Goal: Submit feedback/report problem: Submit feedback/report problem

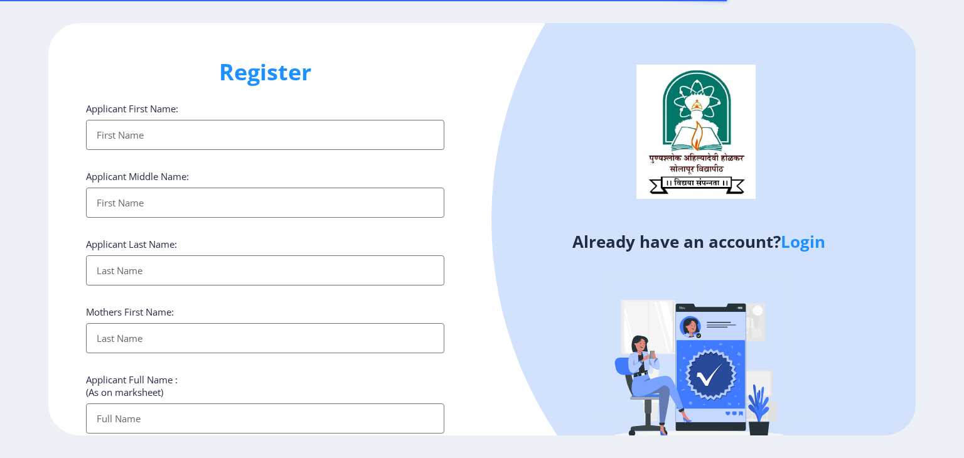
select select
click at [811, 242] on link "Login" at bounding box center [803, 241] width 45 height 23
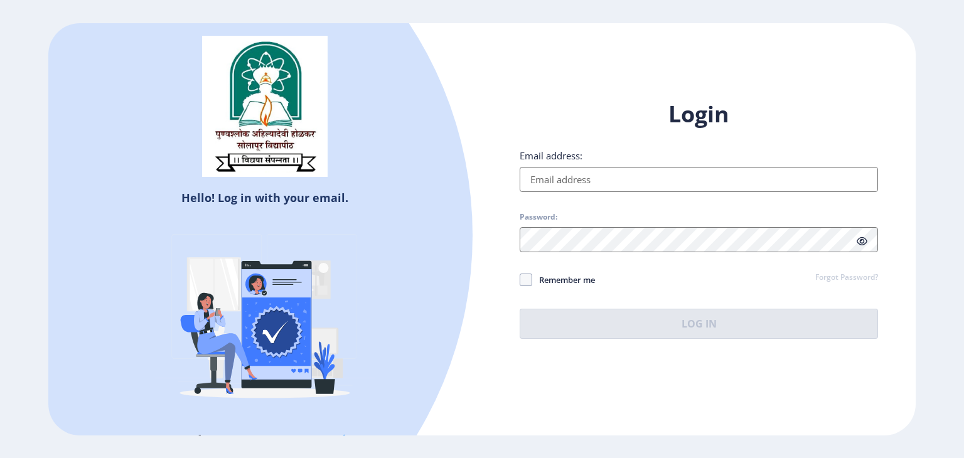
click at [634, 184] on input "Email address:" at bounding box center [699, 179] width 359 height 25
click at [617, 184] on input "Email address:" at bounding box center [699, 179] width 359 height 25
type input "[EMAIL_ADDRESS][DOMAIN_NAME]"
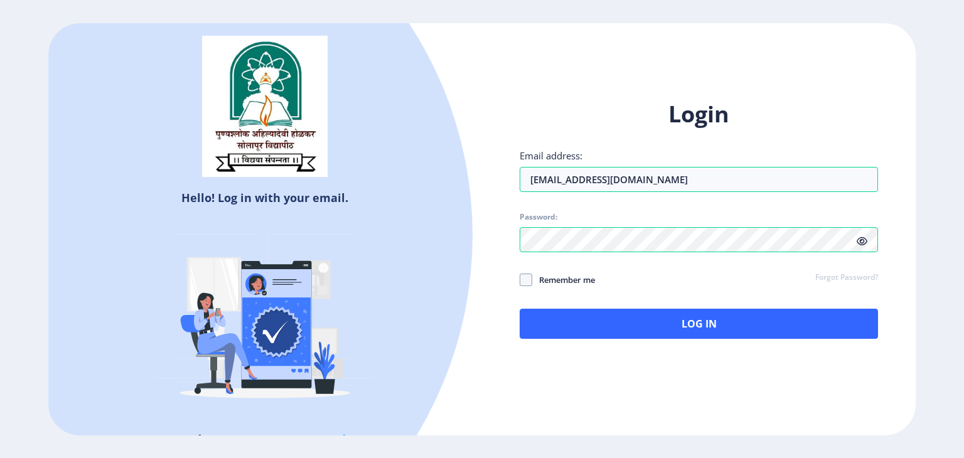
click at [859, 243] on icon at bounding box center [862, 241] width 11 height 9
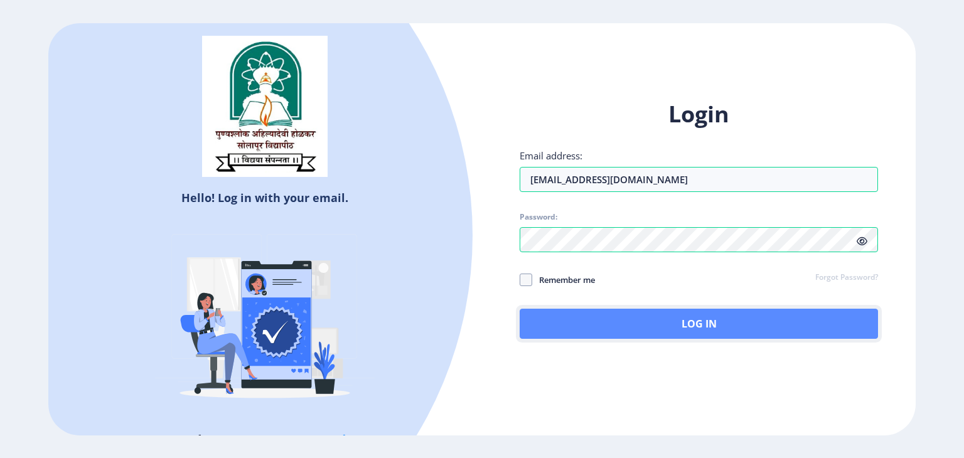
click at [661, 329] on button "Log In" at bounding box center [699, 324] width 359 height 30
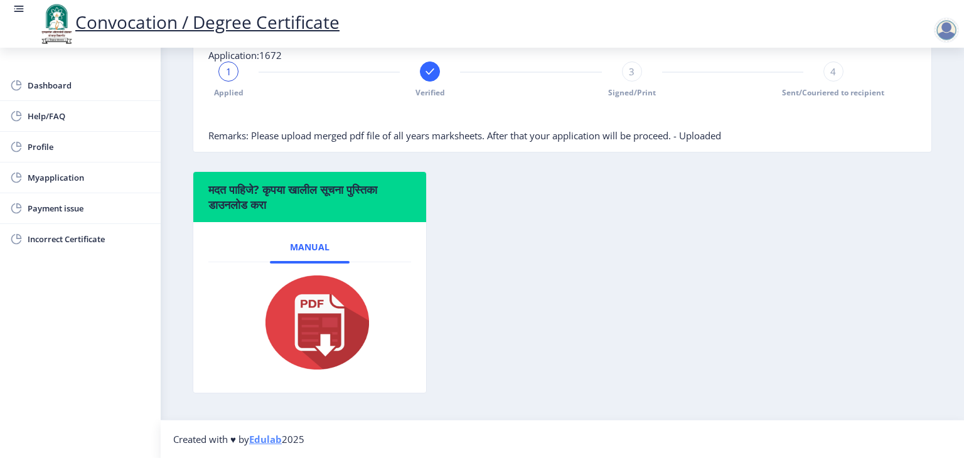
scroll to position [314, 0]
click at [323, 337] on img at bounding box center [310, 323] width 126 height 100
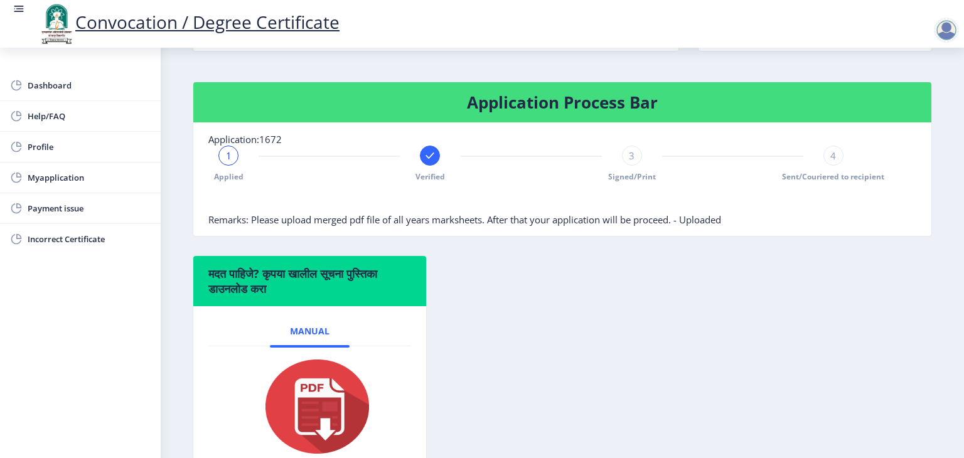
scroll to position [219, 0]
click at [625, 183] on div "3 Signed/Print" at bounding box center [632, 164] width 20 height 36
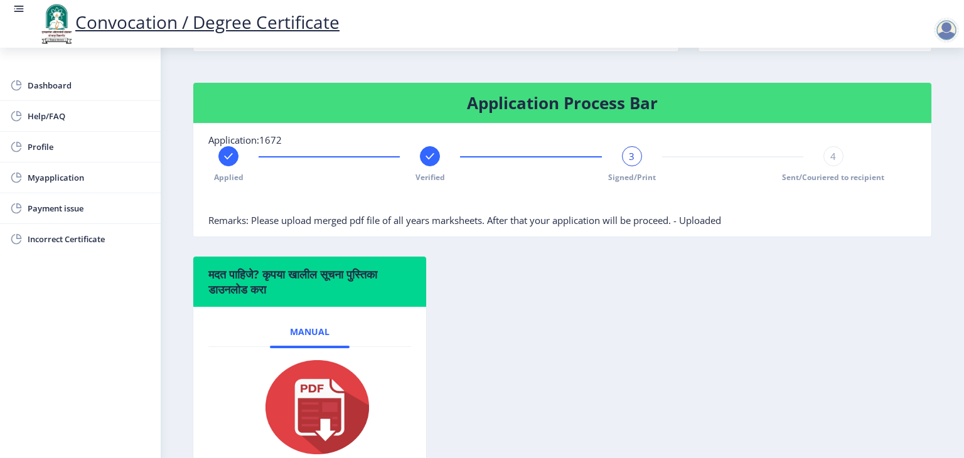
click at [817, 183] on div "Applied Verified 3 Signed/Print 4 Sent/Couriered to recipient" at bounding box center [530, 164] width 645 height 36
click at [827, 166] on div "4" at bounding box center [834, 156] width 20 height 20
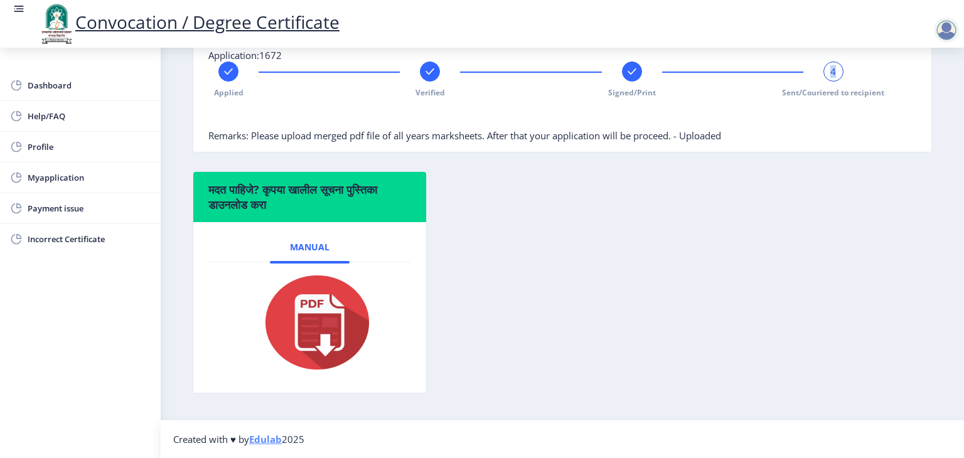
scroll to position [159, 0]
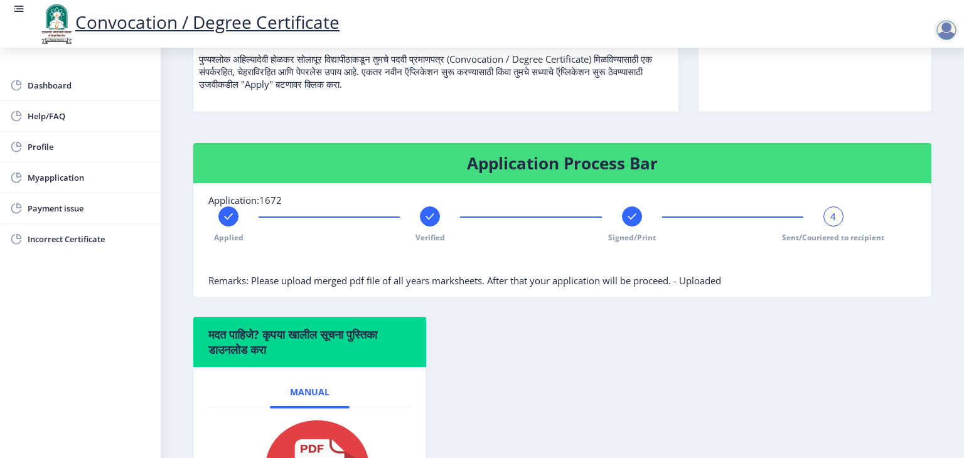
click at [427, 223] on rect at bounding box center [430, 216] width 13 height 13
click at [632, 227] on div at bounding box center [632, 217] width 20 height 20
click at [828, 223] on rect at bounding box center [834, 216] width 13 height 13
click at [432, 227] on div at bounding box center [430, 217] width 20 height 20
click at [638, 227] on div at bounding box center [632, 217] width 20 height 20
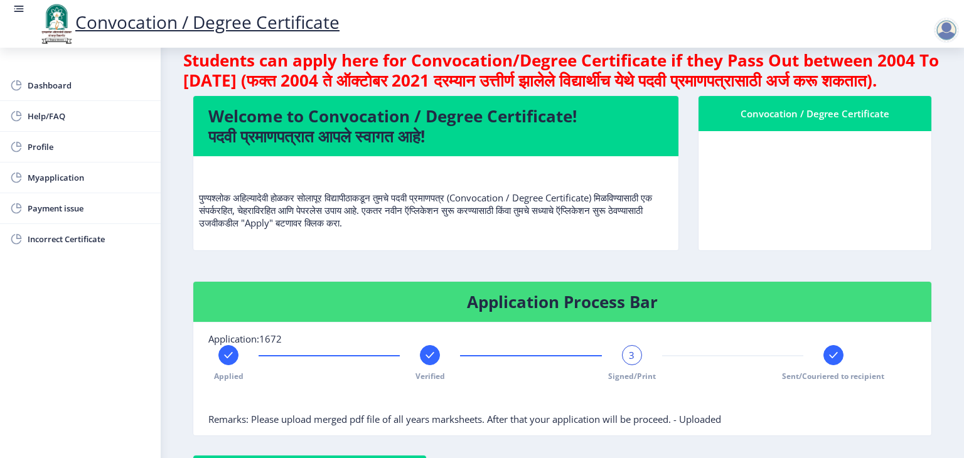
scroll to position [19, 0]
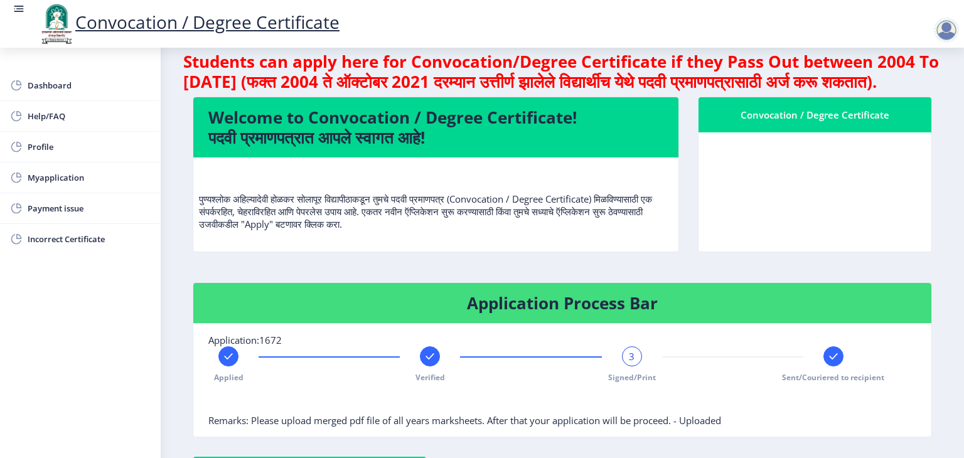
click at [781, 122] on div "Convocation / Degree Certificate" at bounding box center [815, 114] width 203 height 15
click at [840, 122] on div "Convocation / Degree Certificate" at bounding box center [815, 114] width 203 height 15
click at [811, 132] on nb-card-header "Convocation / Degree Certificate" at bounding box center [815, 114] width 233 height 35
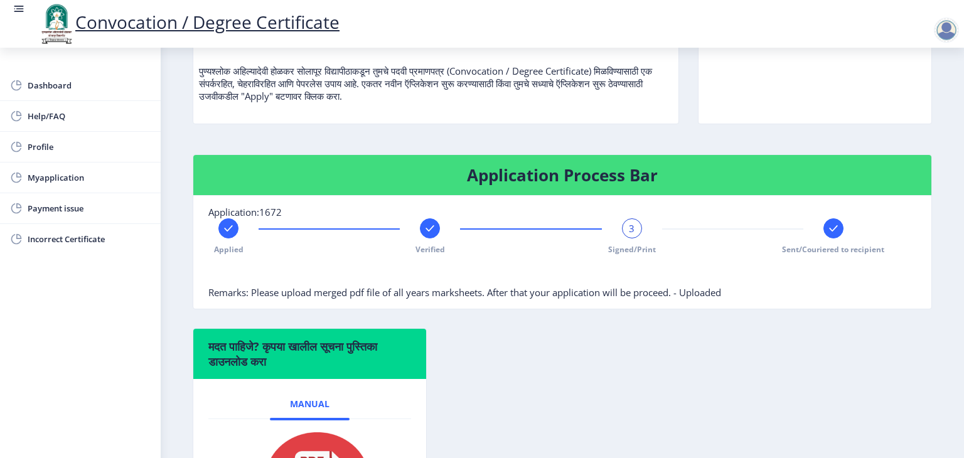
scroll to position [146, 0]
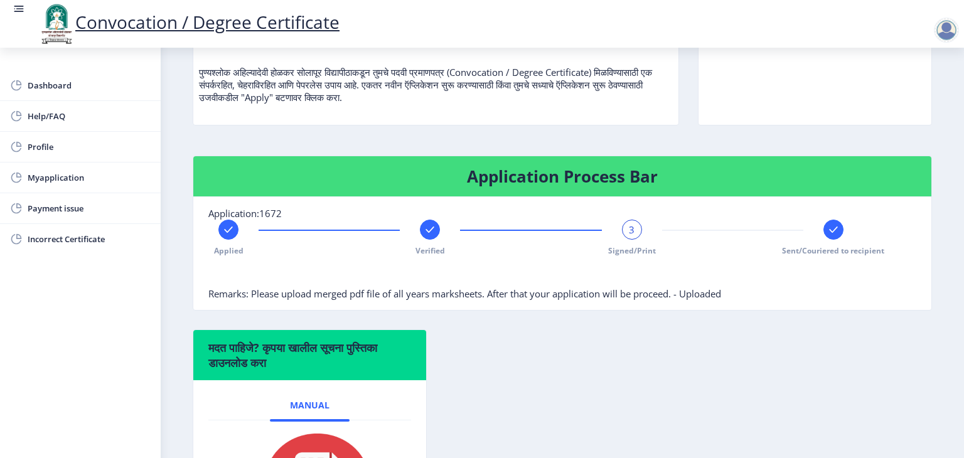
click at [630, 236] on span "3" at bounding box center [632, 230] width 6 height 13
click at [833, 236] on rect at bounding box center [834, 230] width 13 height 13
click at [633, 236] on rect at bounding box center [632, 230] width 13 height 13
click at [831, 240] on div at bounding box center [834, 230] width 20 height 20
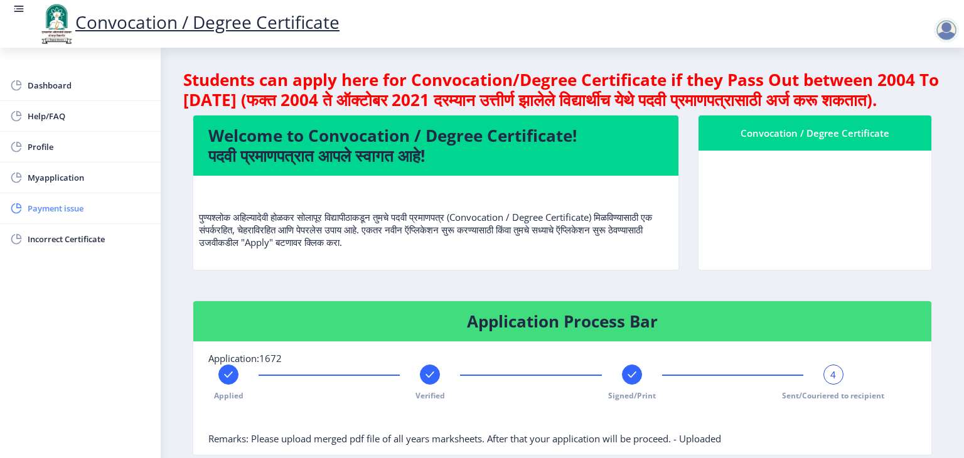
click at [34, 210] on span "Payment issue" at bounding box center [89, 208] width 123 height 15
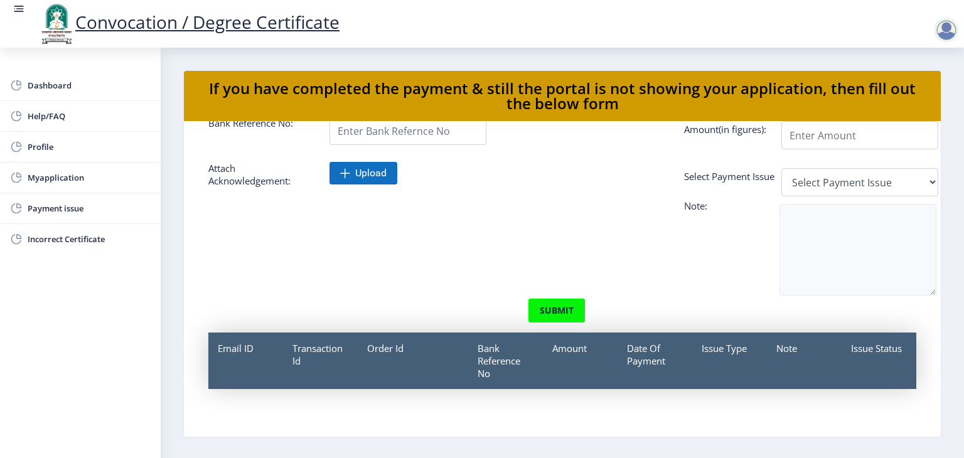
scroll to position [91, 0]
click at [60, 181] on span "Myapplication" at bounding box center [89, 177] width 123 height 15
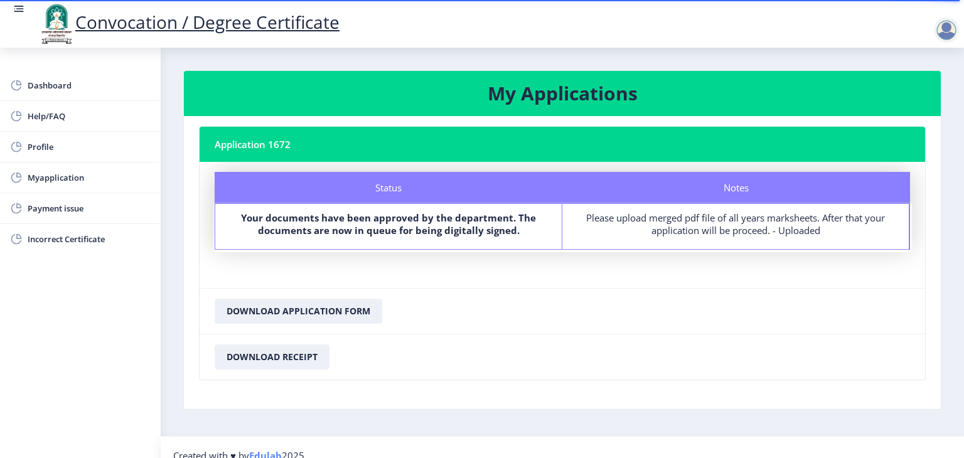
scroll to position [15, 0]
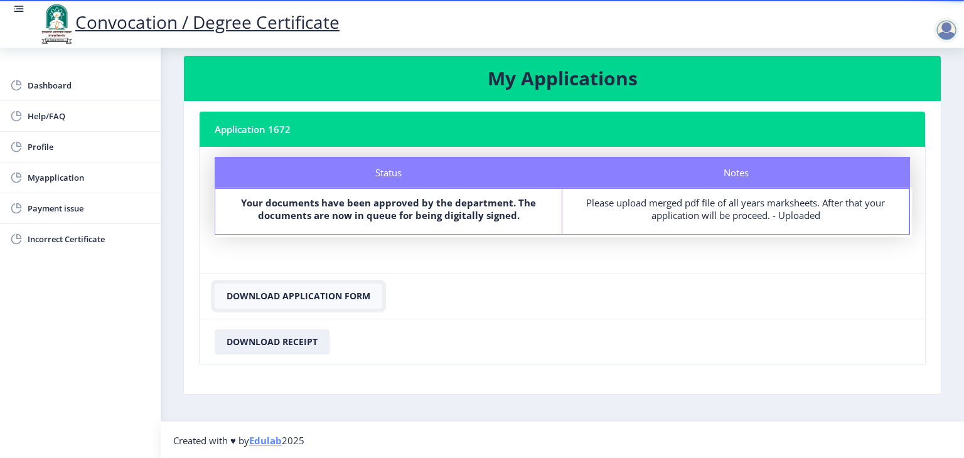
click at [301, 301] on button "Download Application Form" at bounding box center [299, 296] width 168 height 25
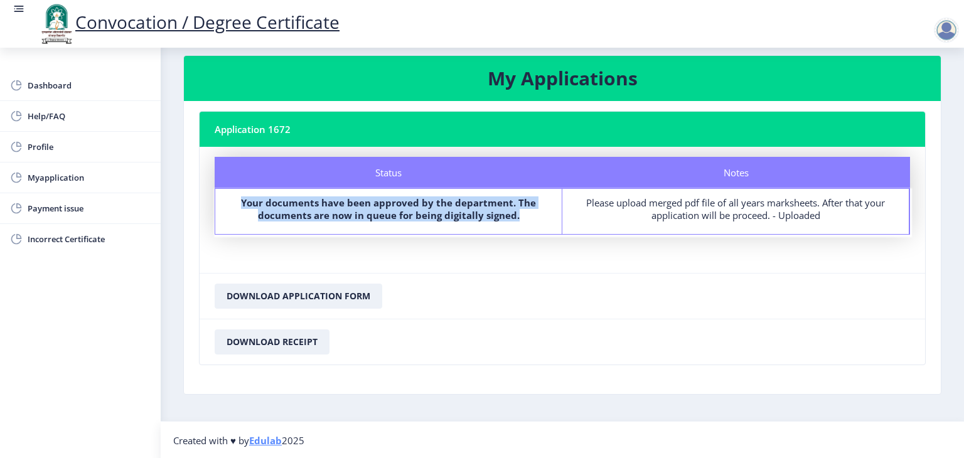
drag, startPoint x: 235, startPoint y: 202, endPoint x: 525, endPoint y: 214, distance: 289.7
click at [525, 214] on label "Your documents have been approved by the department. The documents are now in q…" at bounding box center [389, 209] width 324 height 25
copy b "Your documents have been approved by the department. The documents are now in q…"
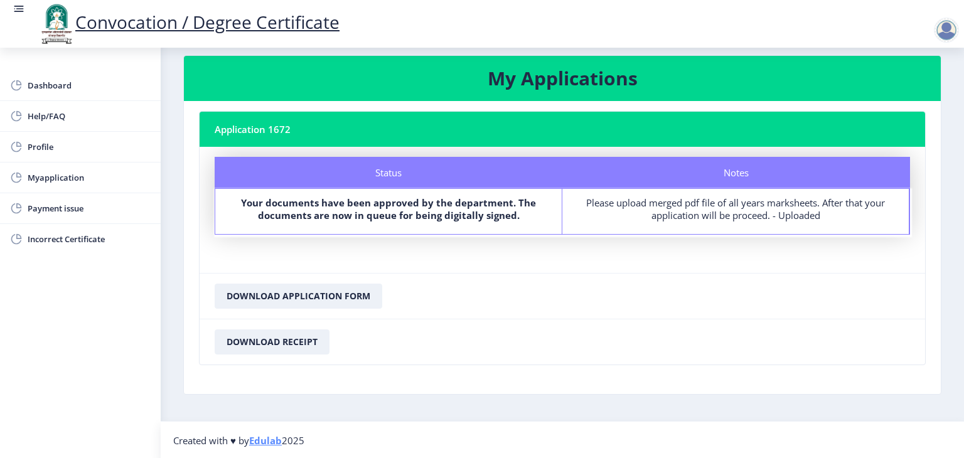
click at [424, 294] on nb-card-footer "Download Application Form" at bounding box center [563, 296] width 726 height 46
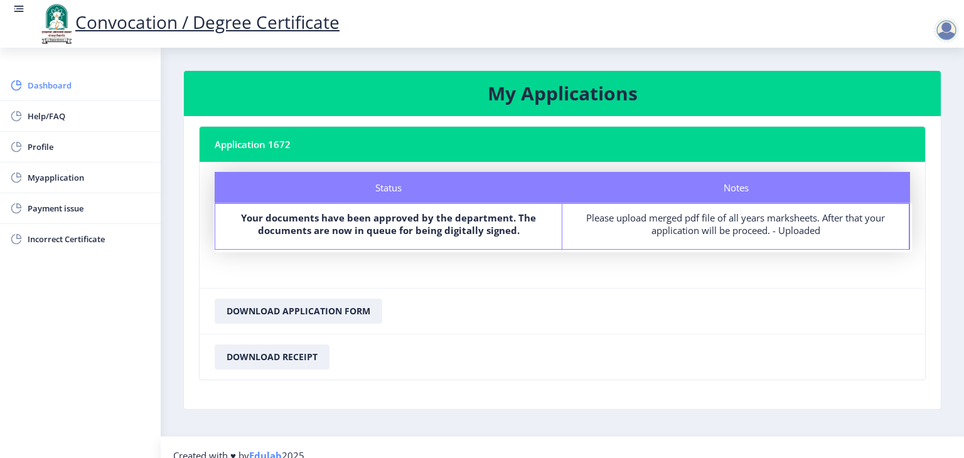
click at [25, 85] on link "Dashboard" at bounding box center [80, 85] width 161 height 30
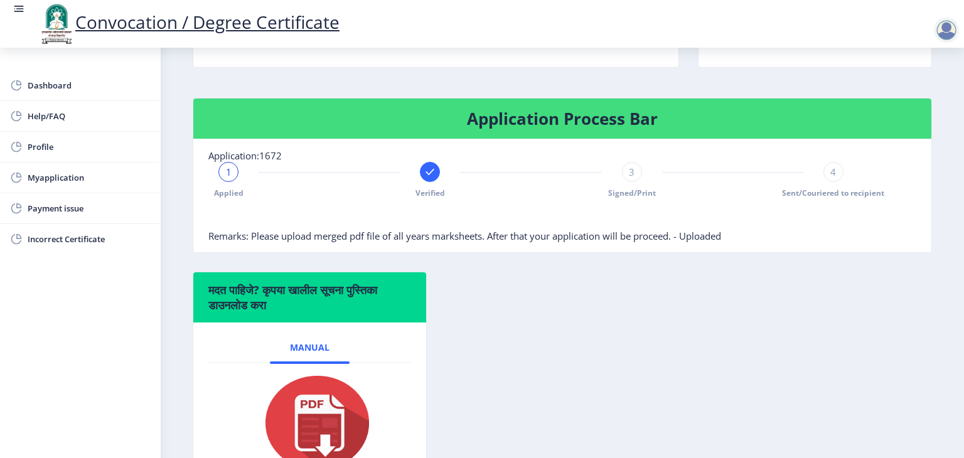
scroll to position [211, 0]
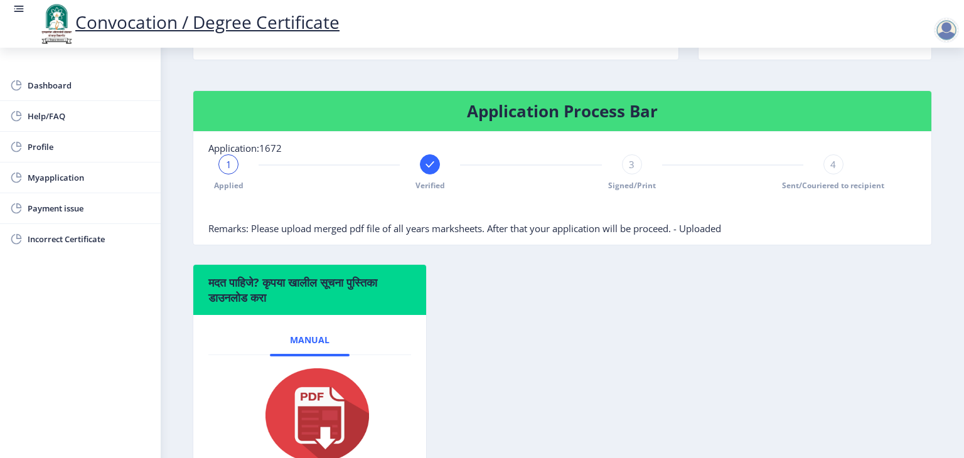
click at [630, 191] on div "3 Signed/Print" at bounding box center [632, 172] width 20 height 36
click at [624, 175] on div "3" at bounding box center [632, 164] width 20 height 20
click at [825, 175] on div "4" at bounding box center [834, 164] width 20 height 20
click at [836, 175] on div "4" at bounding box center [834, 164] width 20 height 20
click at [627, 171] on rect at bounding box center [632, 164] width 13 height 13
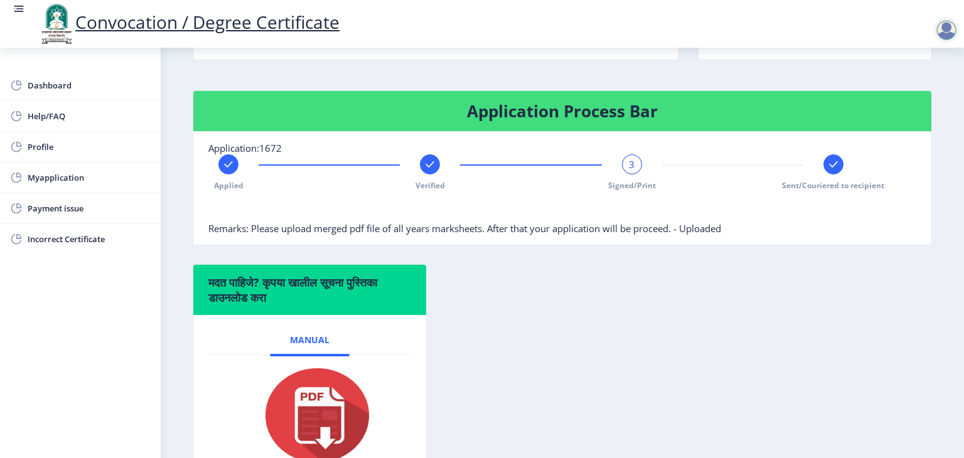
click at [625, 175] on div "3" at bounding box center [632, 164] width 20 height 20
click at [837, 175] on div at bounding box center [834, 164] width 20 height 20
drag, startPoint x: 258, startPoint y: 168, endPoint x: 278, endPoint y: 165, distance: 20.4
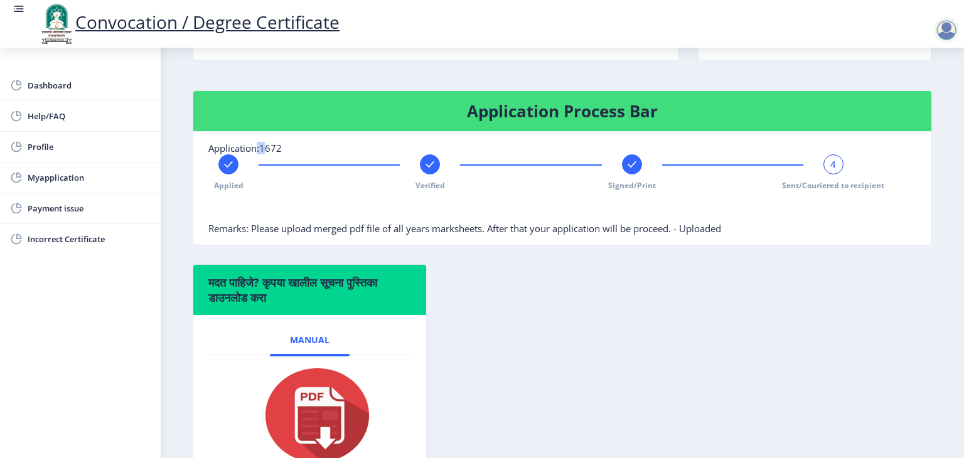
click at [278, 154] on span "Application:1672" at bounding box center [244, 148] width 73 height 13
click at [254, 235] on span "Remarks: Please upload merged pdf file of all years marksheets. After that your…" at bounding box center [464, 228] width 513 height 13
drag, startPoint x: 280, startPoint y: 254, endPoint x: 289, endPoint y: 254, distance: 8.8
click at [289, 235] on span "Remarks: Please upload merged pdf file of all years marksheets. After that your…" at bounding box center [464, 228] width 513 height 13
click at [352, 235] on span "Remarks: Please upload merged pdf file of all years marksheets. After that your…" at bounding box center [464, 228] width 513 height 13
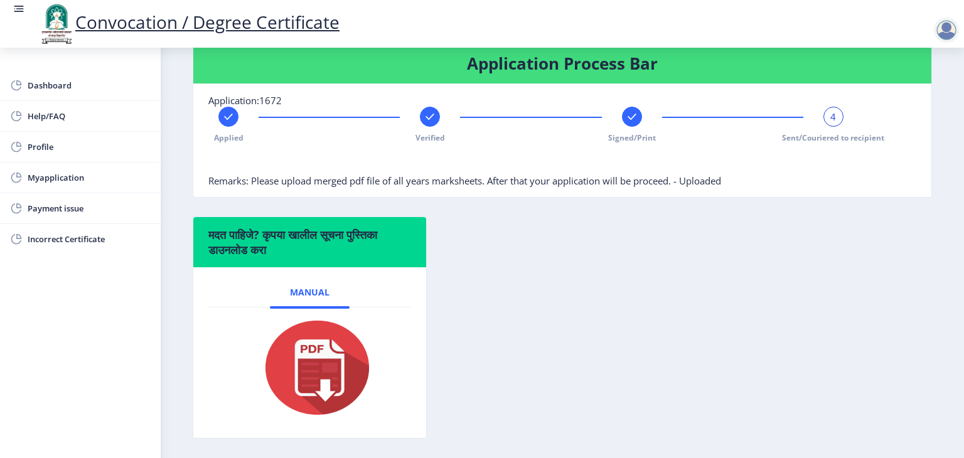
scroll to position [262, 0]
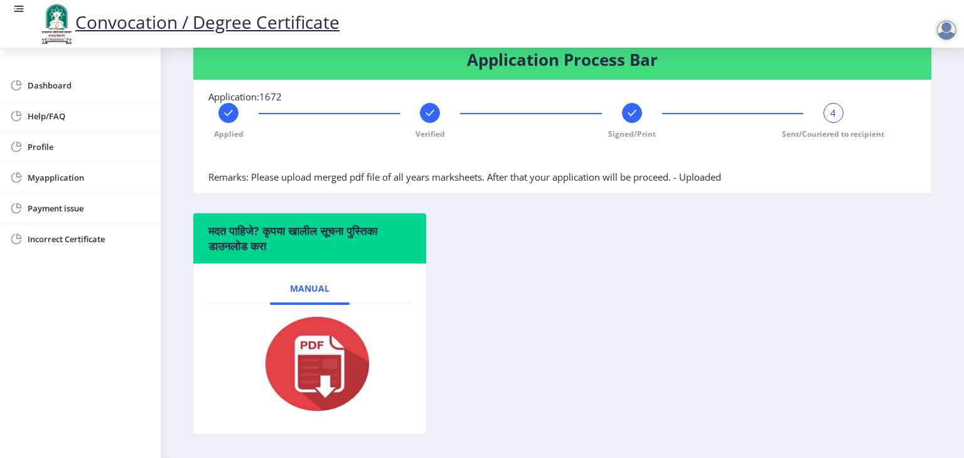
click at [314, 171] on div at bounding box center [530, 158] width 645 height 25
click at [475, 193] on nb-card-body "Application:1672 Applied Verified Signed/Print 4 Sent/Couriered to recipient Re…" at bounding box center [562, 136] width 738 height 113
click at [471, 193] on nb-card-body "Application:1672 Applied Verified Signed/Print 4 Sent/Couriered to recipient Re…" at bounding box center [562, 136] width 738 height 113
click at [544, 171] on div at bounding box center [530, 158] width 645 height 25
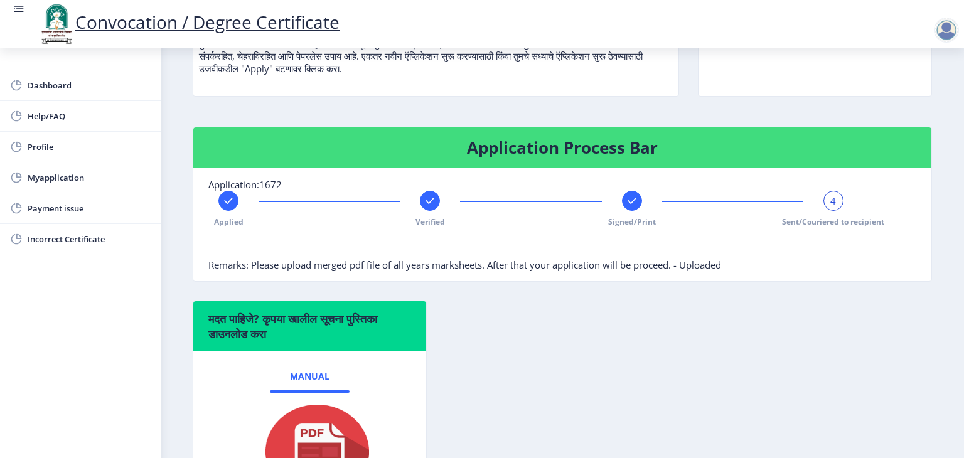
scroll to position [171, 0]
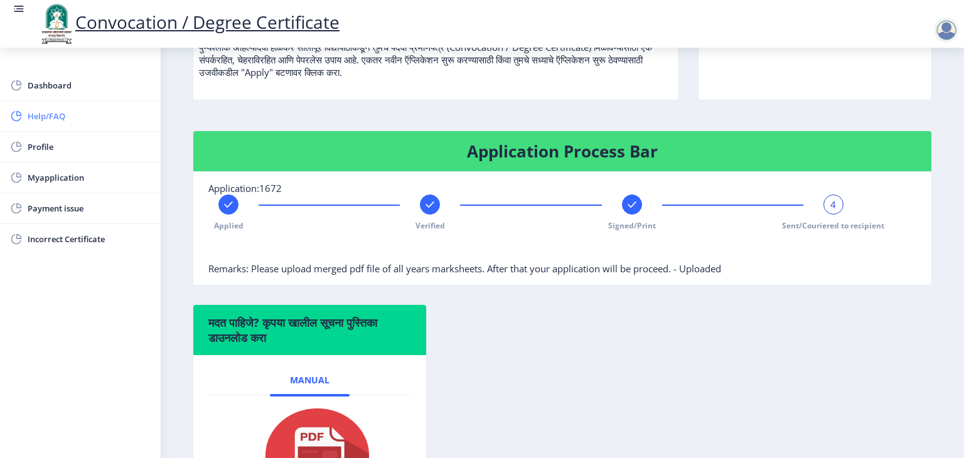
click at [73, 121] on span "Help/FAQ" at bounding box center [89, 116] width 123 height 15
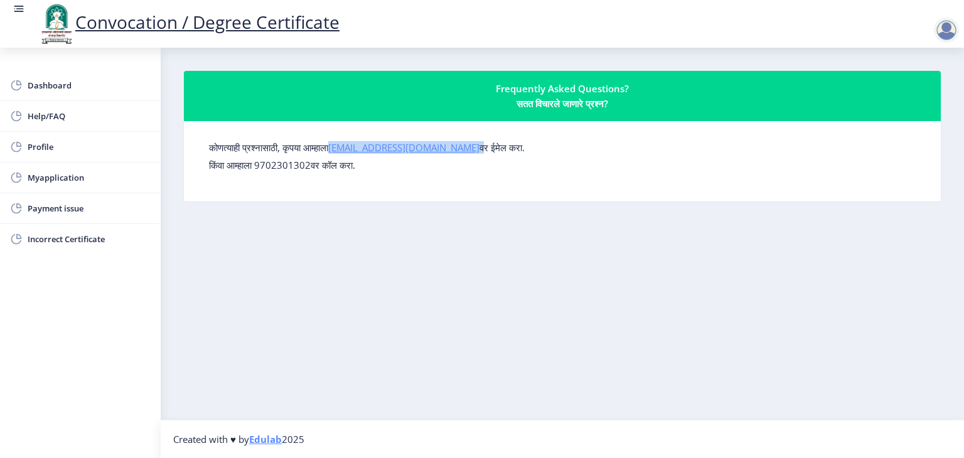
drag, startPoint x: 455, startPoint y: 149, endPoint x: 342, endPoint y: 147, distance: 112.4
click at [342, 147] on label "कोणत्याही प्रश्नासाठी, कृपया आम्हाला [EMAIL_ADDRESS][DOMAIN_NAME] वर ईमेल करा." at bounding box center [367, 147] width 316 height 13
copy label "[EMAIL_ADDRESS][DOMAIN_NAME]"
click at [73, 212] on span "Payment issue" at bounding box center [89, 208] width 123 height 15
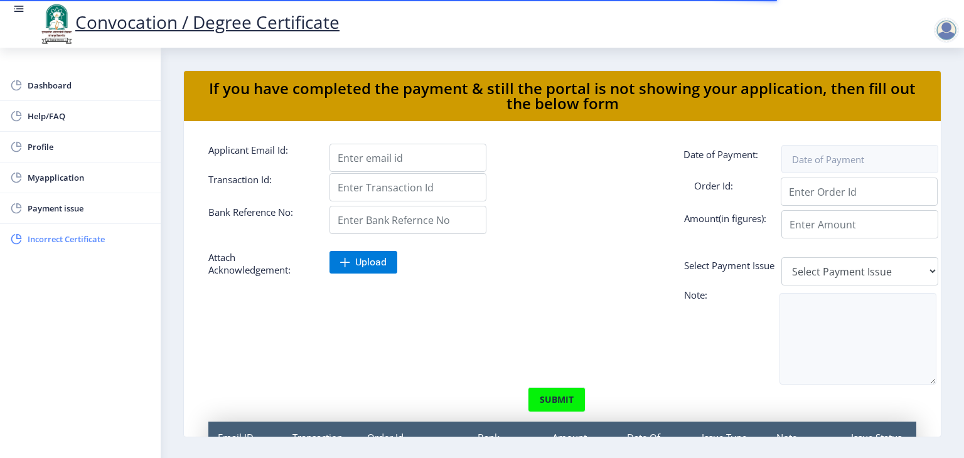
click at [94, 240] on span "Incorrect Certificate" at bounding box center [89, 239] width 123 height 15
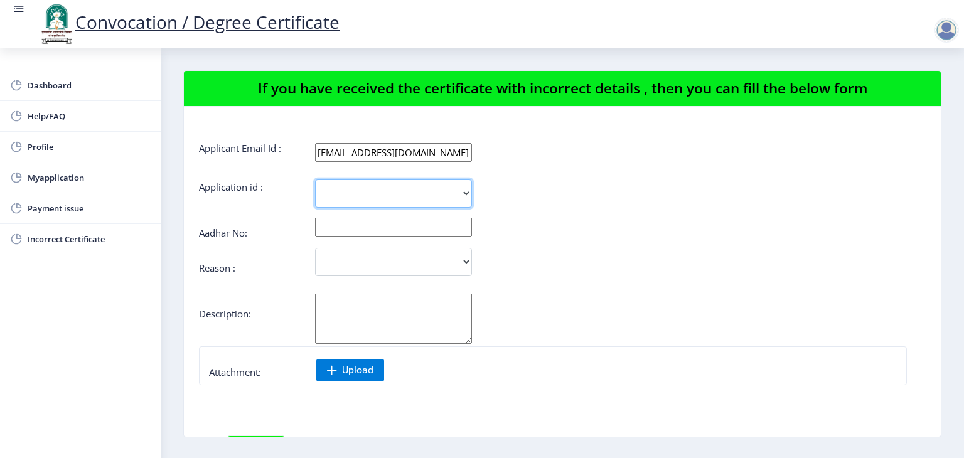
click at [462, 193] on select "1672" at bounding box center [393, 194] width 157 height 28
click at [610, 205] on div "1672" at bounding box center [502, 194] width 606 height 28
